Goal: Complete application form: Fill out and submit a form for a specific purpose

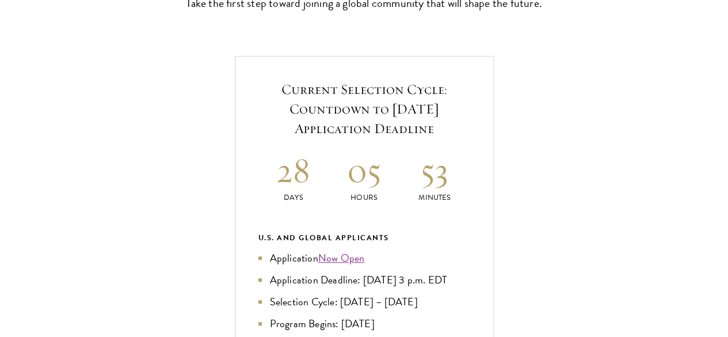
scroll to position [518, 0]
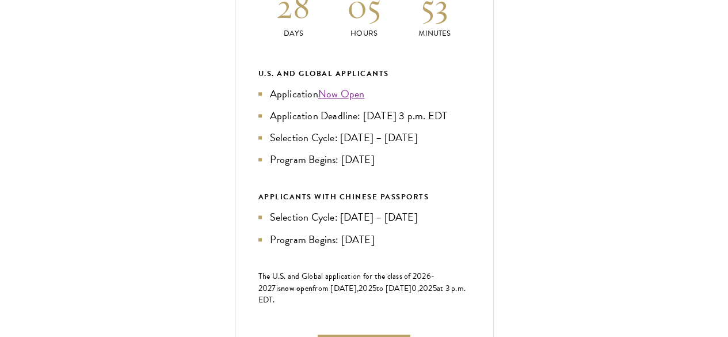
scroll to position [575, 0]
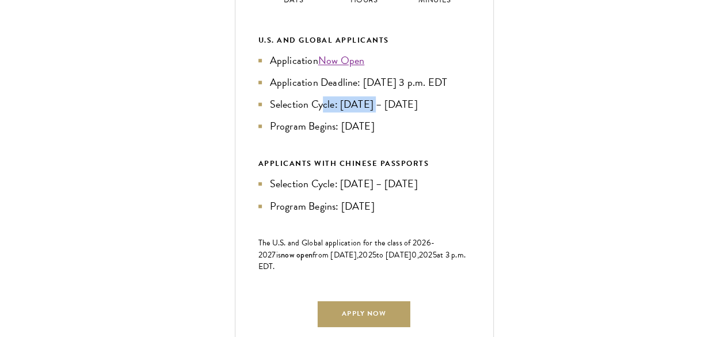
drag, startPoint x: 553, startPoint y: 186, endPoint x: 532, endPoint y: 184, distance: 21.4
click at [470, 112] on li "Selection Cycle: [DATE] – [DATE]" at bounding box center [364, 104] width 212 height 16
drag, startPoint x: 509, startPoint y: 174, endPoint x: 560, endPoint y: 185, distance: 52.2
click at [470, 134] on ul "Application Now Open Application Deadline: [DATE] 3 p.m. EDT Selection Cycle: […" at bounding box center [364, 93] width 212 height 82
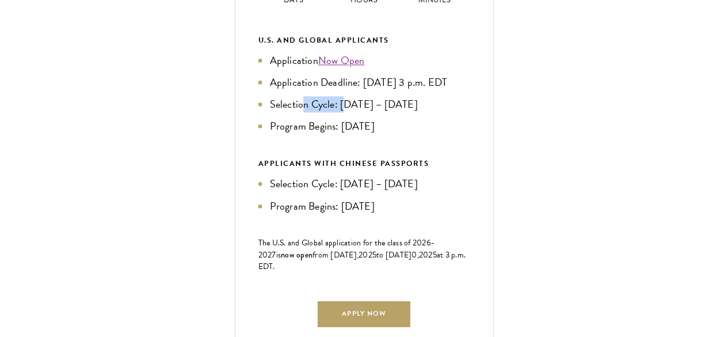
click at [470, 112] on li "Selection Cycle: [DATE] – [DATE]" at bounding box center [364, 104] width 212 height 16
drag, startPoint x: 578, startPoint y: 197, endPoint x: 527, endPoint y: 182, distance: 53.9
click at [470, 134] on ul "Application Now Open Application Deadline: [DATE] 3 p.m. EDT Selection Cycle: […" at bounding box center [364, 93] width 212 height 82
click at [470, 112] on li "Selection Cycle: [DATE] – [DATE]" at bounding box center [364, 104] width 212 height 16
drag, startPoint x: 503, startPoint y: 172, endPoint x: 615, endPoint y: 195, distance: 113.4
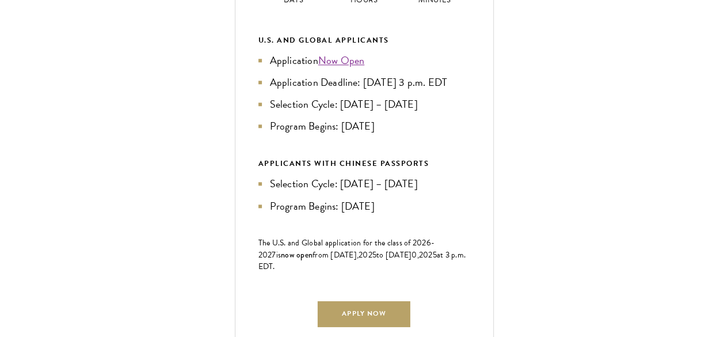
click at [470, 134] on ul "Application Now Open Application Deadline: [DATE] 3 p.m. EDT Selection Cycle: […" at bounding box center [364, 93] width 212 height 82
click at [470, 213] on div "U.S. and Global Applicants Application Now Open Application Deadline: [DATE] 3 …" at bounding box center [364, 124] width 212 height 180
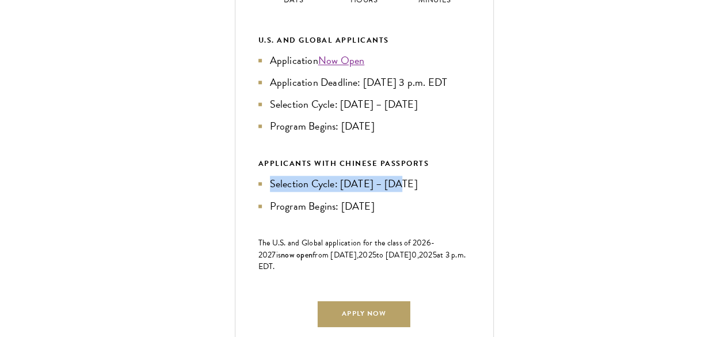
drag, startPoint x: 604, startPoint y: 283, endPoint x: 544, endPoint y: 260, distance: 64.1
click at [470, 213] on div "APPLICANTS WITH CHINESE PASSPORTS Selection Cycle: [DATE] – [DATE] Program Begi…" at bounding box center [364, 185] width 212 height 56
click at [470, 170] on div "APPLICANTS WITH CHINESE PASSPORTS" at bounding box center [364, 163] width 212 height 13
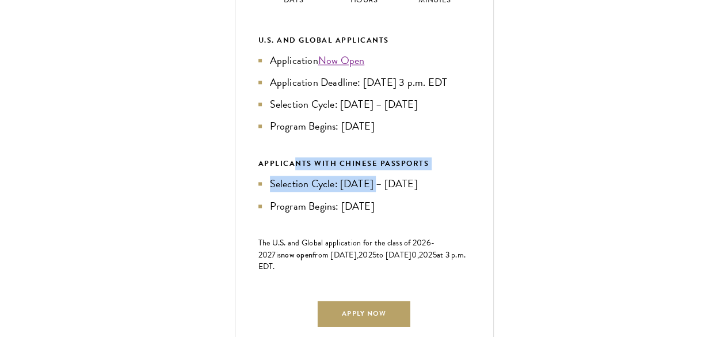
drag, startPoint x: 505, startPoint y: 223, endPoint x: 581, endPoint y: 283, distance: 96.3
click at [470, 213] on div "U.S. and Global Applicants Application Now Open Application Deadline: [DATE] 3 …" at bounding box center [364, 124] width 212 height 180
click at [470, 192] on li "Selection Cycle: [DATE] – [DATE]" at bounding box center [364, 184] width 212 height 16
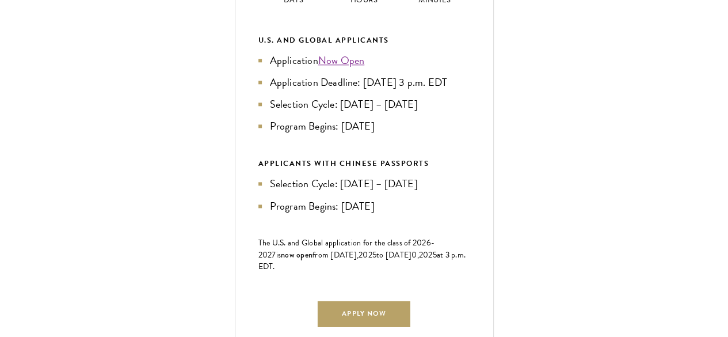
drag, startPoint x: 598, startPoint y: 297, endPoint x: 521, endPoint y: 230, distance: 103.2
click at [470, 213] on div "U.S. and Global Applicants Application Now Open Application Deadline: [DATE] 3 …" at bounding box center [364, 124] width 212 height 180
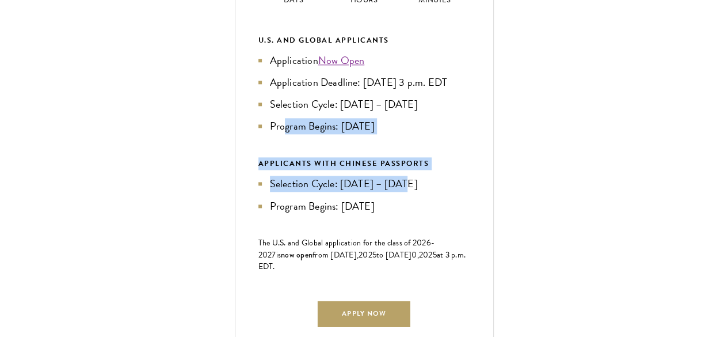
drag, startPoint x: 495, startPoint y: 211, endPoint x: 612, endPoint y: 285, distance: 138.4
click at [470, 213] on div "U.S. and Global Applicants Application Now Open Application Deadline: [DATE] 3 …" at bounding box center [364, 124] width 212 height 180
drag, startPoint x: 612, startPoint y: 285, endPoint x: 611, endPoint y: 300, distance: 15.0
click at [470, 192] on li "Selection Cycle: [DATE] – [DATE]" at bounding box center [364, 184] width 212 height 16
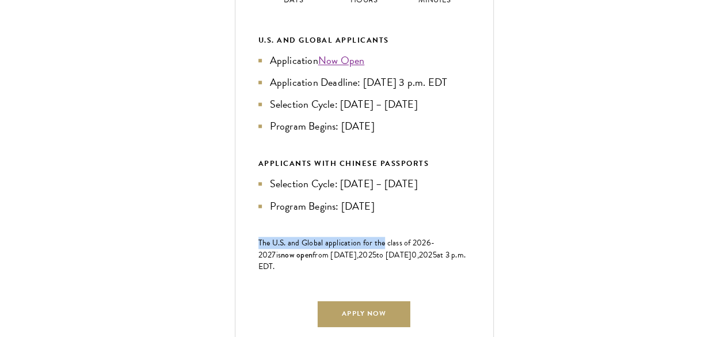
drag, startPoint x: 608, startPoint y: 315, endPoint x: 570, endPoint y: 279, distance: 52.1
click at [494, 280] on div "Current Selection Cycle: Countdown to [DATE] Application Deadline 28 Days 05 Ho…" at bounding box center [364, 123] width 259 height 531
click at [470, 192] on li "Selection Cycle: [DATE] – [DATE]" at bounding box center [364, 184] width 212 height 16
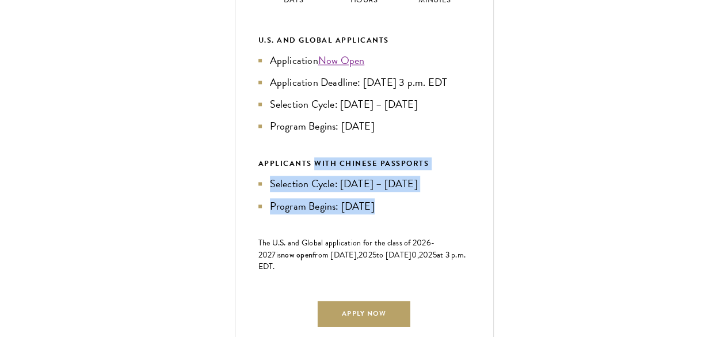
drag, startPoint x: 522, startPoint y: 227, endPoint x: 586, endPoint y: 295, distance: 93.6
click at [470, 213] on div "U.S. and Global Applicants Application Now Open Application Deadline: [DATE] 3 …" at bounding box center [364, 124] width 212 height 180
click at [470, 213] on ul "Selection Cycle: [DATE] – [DATE] Program Begins: [DATE]" at bounding box center [364, 195] width 212 height 38
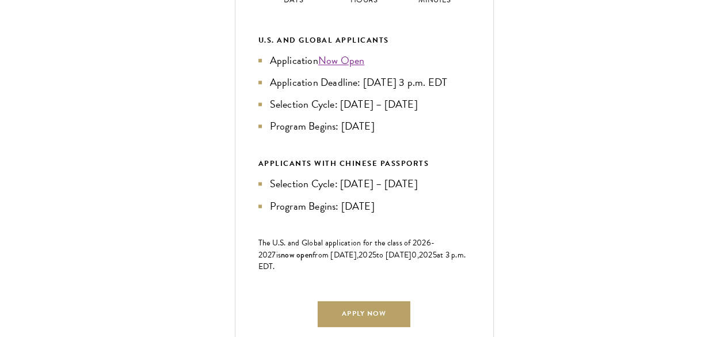
click at [470, 213] on ul "Selection Cycle: [DATE] – [DATE] Program Begins: [DATE]" at bounding box center [364, 195] width 212 height 38
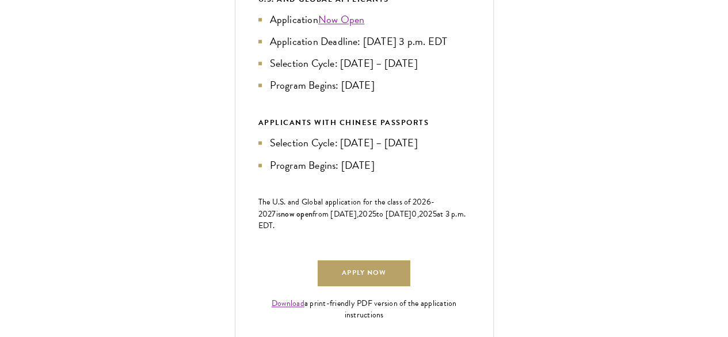
scroll to position [633, 0]
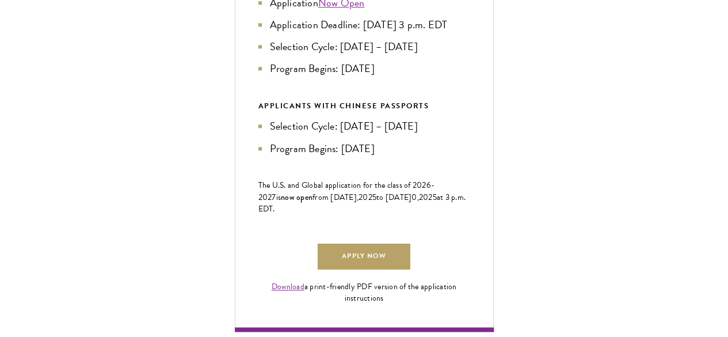
drag, startPoint x: 594, startPoint y: 254, endPoint x: 517, endPoint y: 212, distance: 88.6
click at [470, 156] on div "APPLICANTS WITH CHINESE PASSPORTS Selection Cycle: [DATE] – [DATE] Program Begi…" at bounding box center [364, 128] width 212 height 56
click at [470, 112] on div "APPLICANTS WITH CHINESE PASSPORTS" at bounding box center [364, 106] width 212 height 13
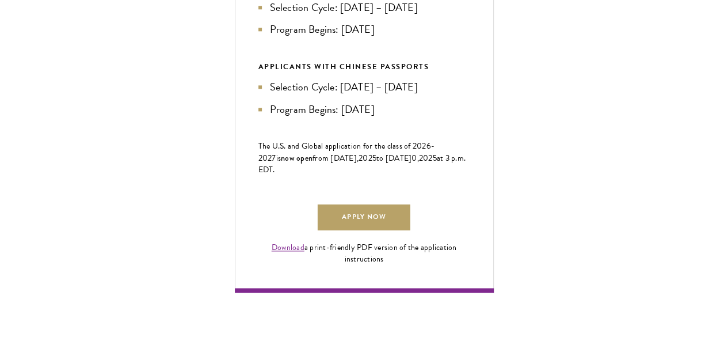
scroll to position [691, 0]
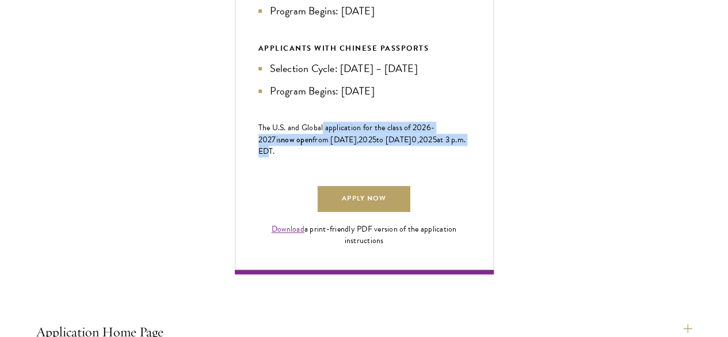
click at [470, 157] on p "The U.S. and Global application for the class of 202 6 -202 7 is now open from …" at bounding box center [364, 139] width 212 height 35
click at [466, 157] on span "at 3 p.m. EDT." at bounding box center [362, 145] width 208 height 24
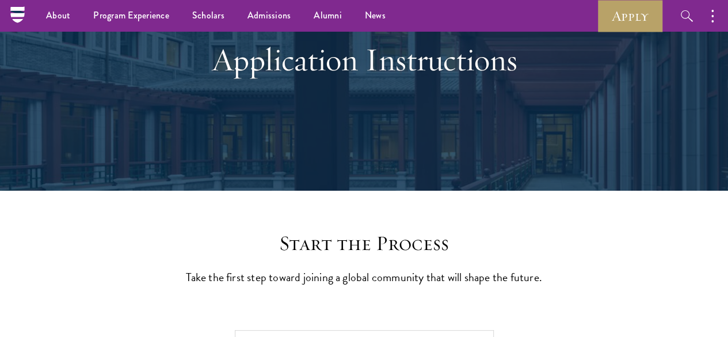
scroll to position [0, 0]
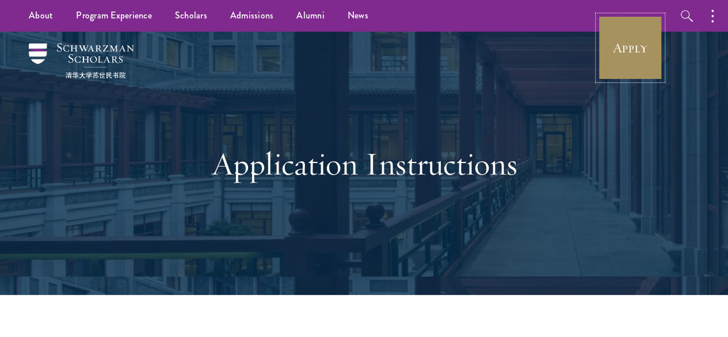
click at [625, 40] on link "Apply" at bounding box center [630, 48] width 64 height 64
